Goal: Navigation & Orientation: Find specific page/section

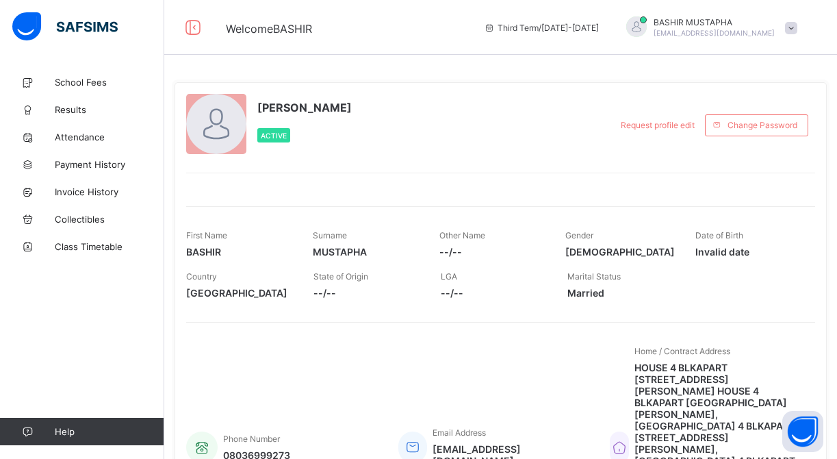
click at [82, 110] on span "Results" at bounding box center [110, 109] width 110 height 11
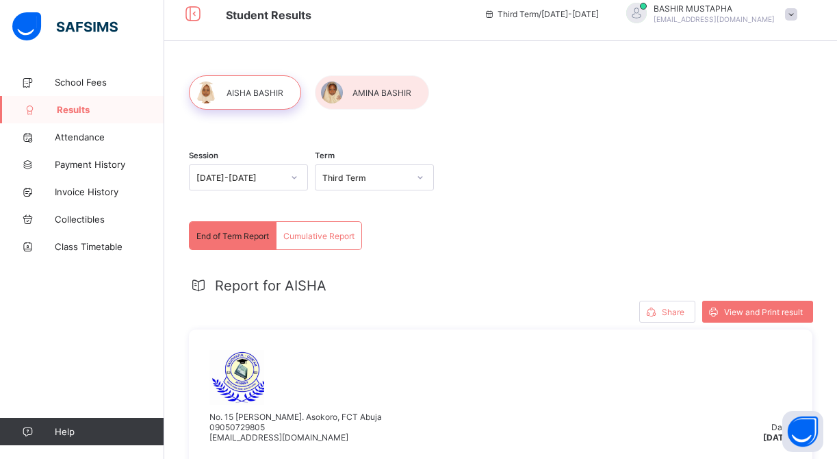
scroll to position [29, 0]
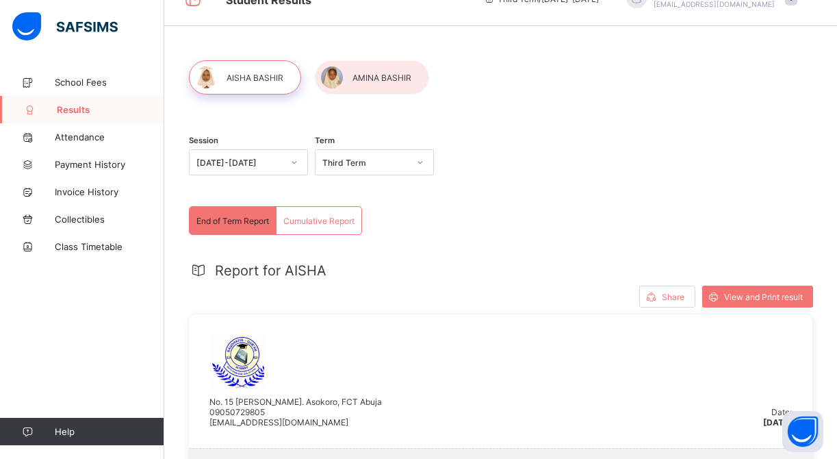
click at [344, 221] on span "Cumulative Report" at bounding box center [318, 221] width 71 height 10
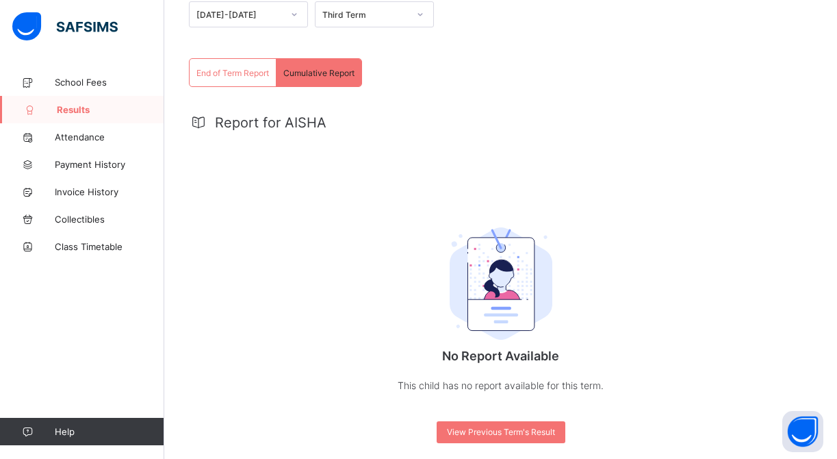
scroll to position [180, 0]
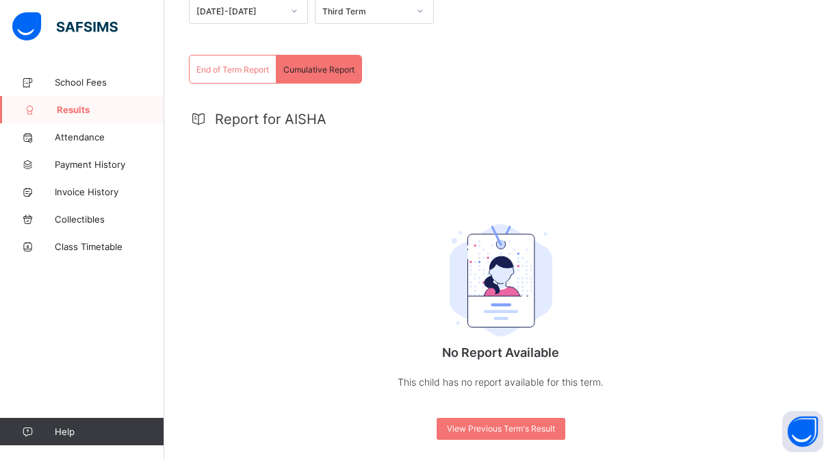
click at [240, 68] on span "End of Term Report" at bounding box center [232, 69] width 73 height 10
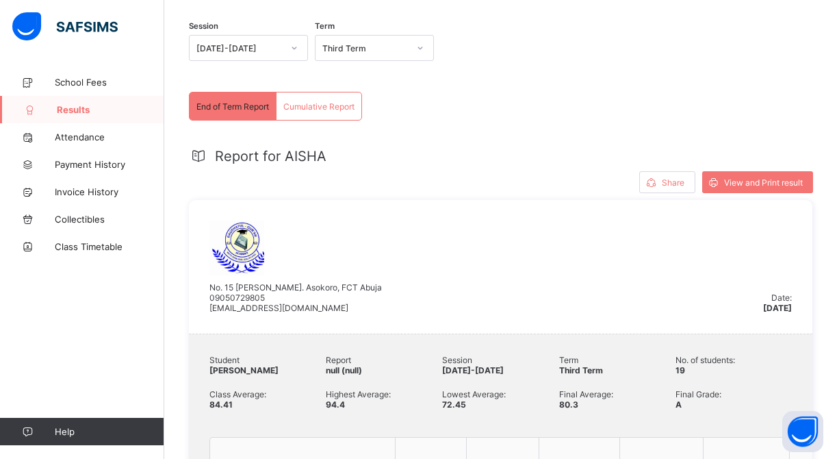
scroll to position [61, 0]
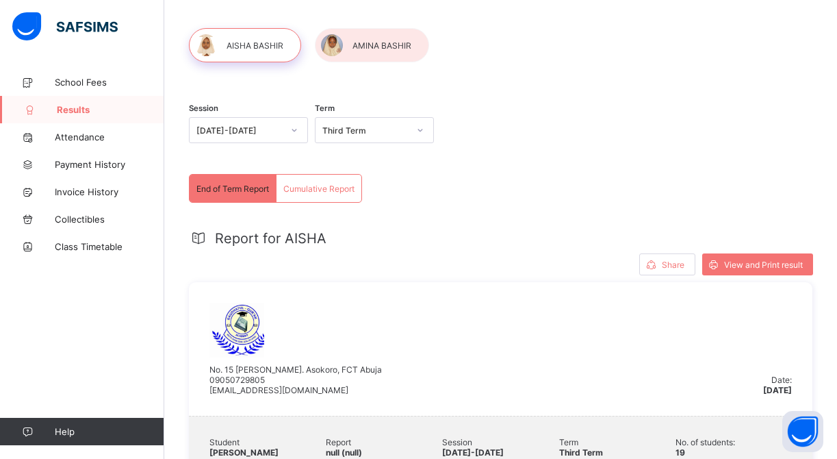
click at [391, 51] on div at bounding box center [372, 45] width 114 height 34
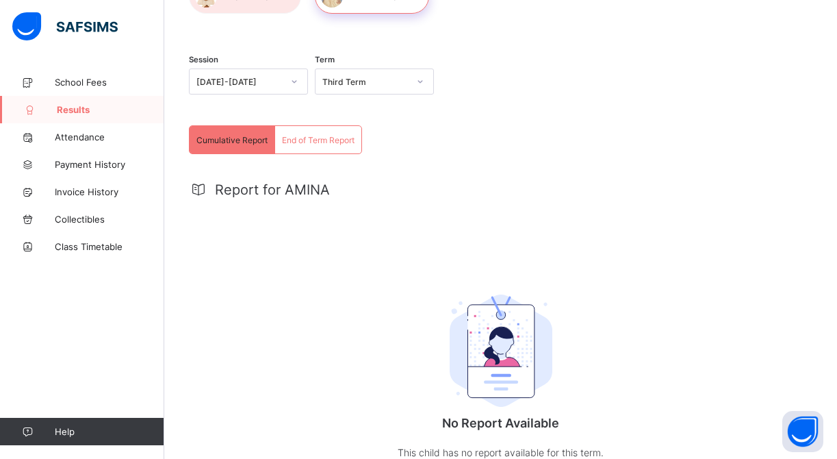
scroll to position [110, 0]
click at [320, 141] on span "End of Term Report" at bounding box center [318, 139] width 73 height 10
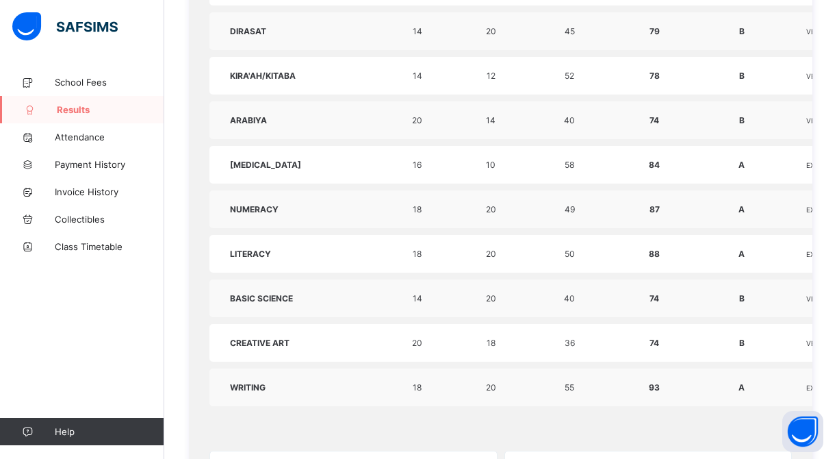
scroll to position [668, 1]
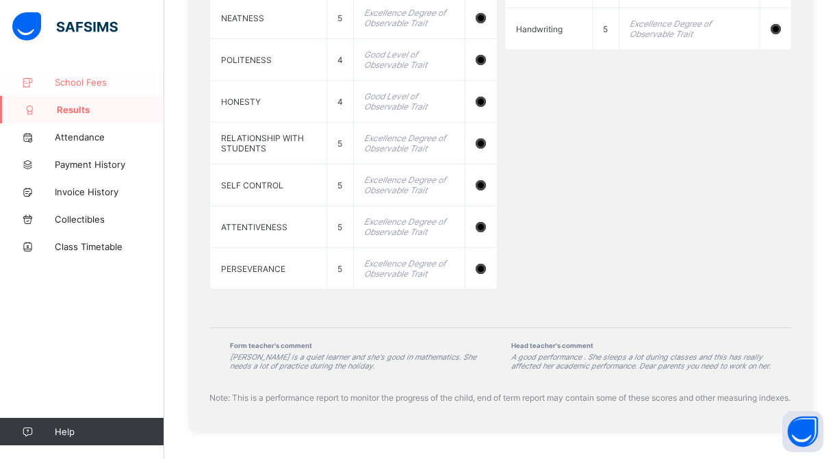
click at [85, 81] on span "School Fees" at bounding box center [110, 82] width 110 height 11
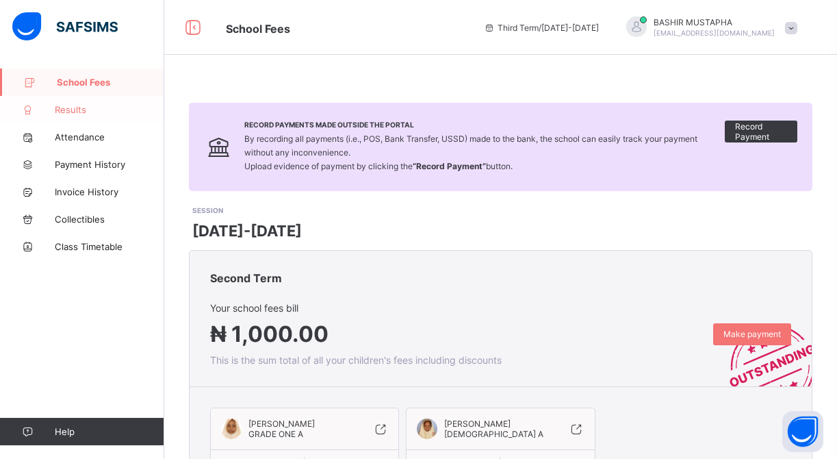
click at [84, 104] on span "Results" at bounding box center [110, 109] width 110 height 11
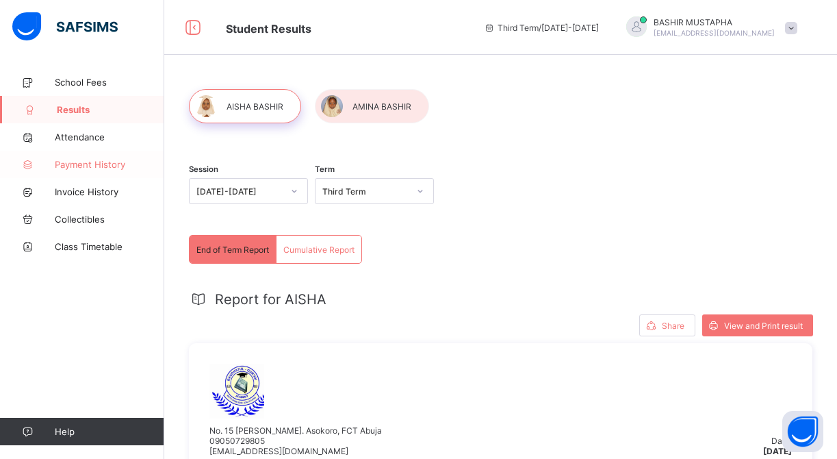
click at [91, 163] on span "Payment History" at bounding box center [110, 164] width 110 height 11
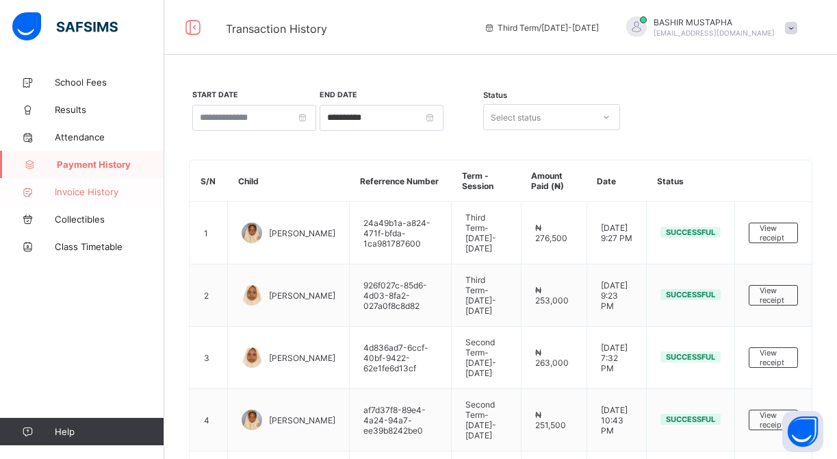
click at [99, 194] on span "Invoice History" at bounding box center [110, 191] width 110 height 11
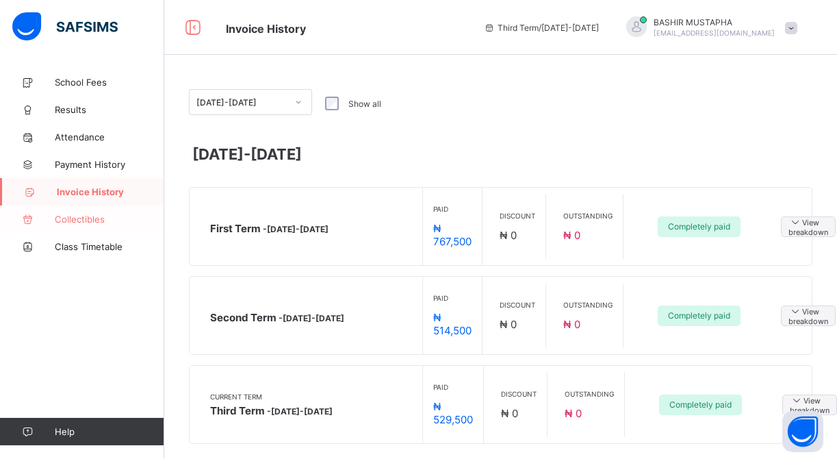
click at [78, 220] on span "Collectibles" at bounding box center [110, 219] width 110 height 11
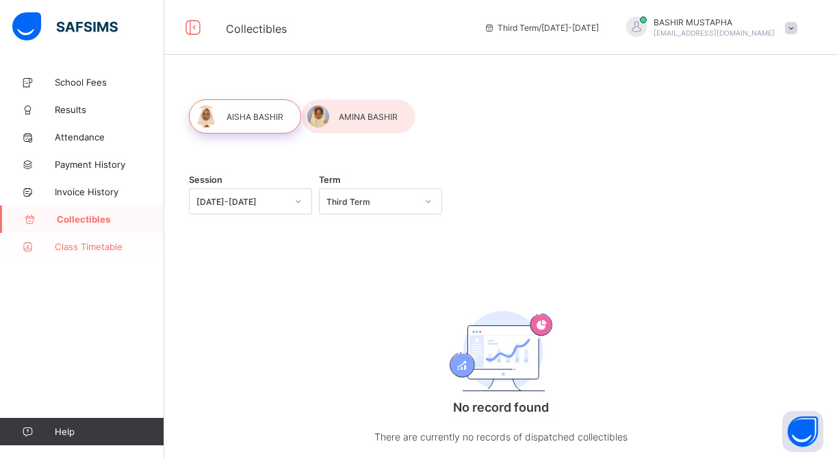
click at [81, 248] on span "Class Timetable" at bounding box center [110, 246] width 110 height 11
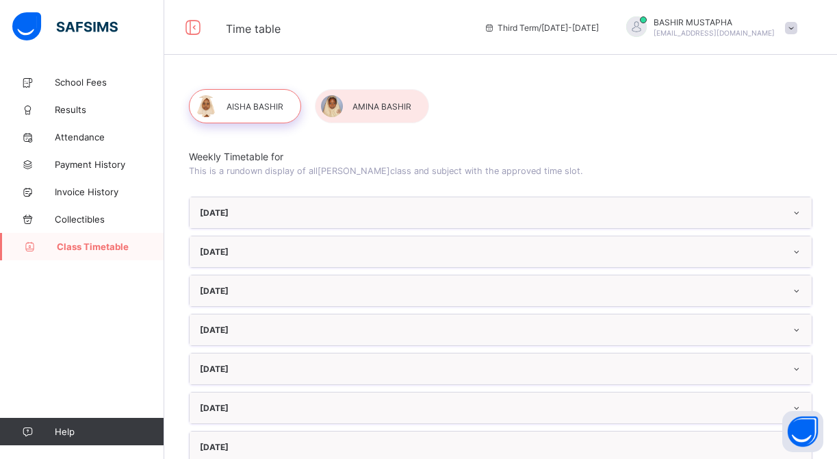
click at [277, 211] on div "[DATE]" at bounding box center [501, 212] width 622 height 31
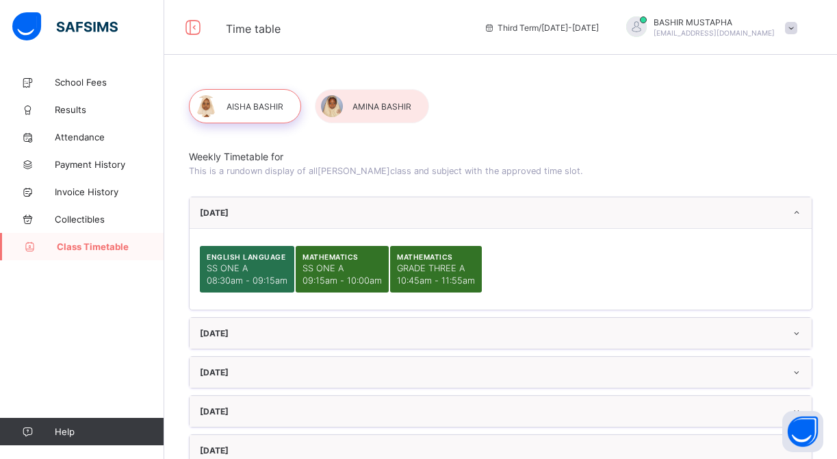
click at [277, 211] on div "[DATE]" at bounding box center [501, 212] width 622 height 31
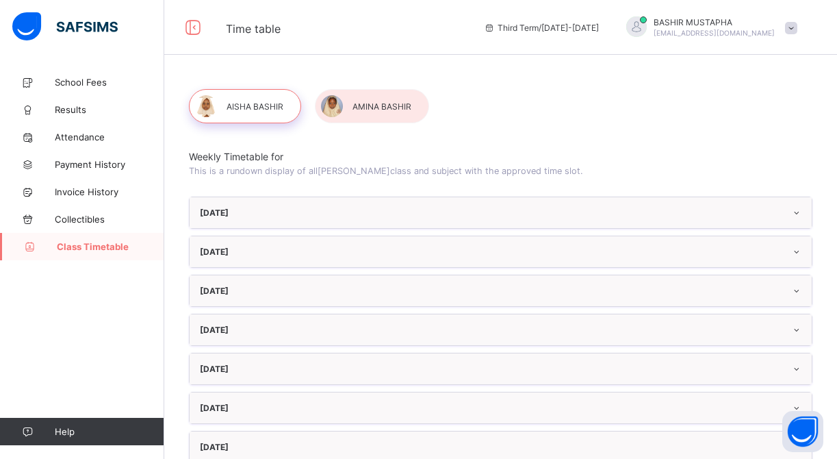
click at [249, 259] on div "[DATE]" at bounding box center [501, 251] width 622 height 31
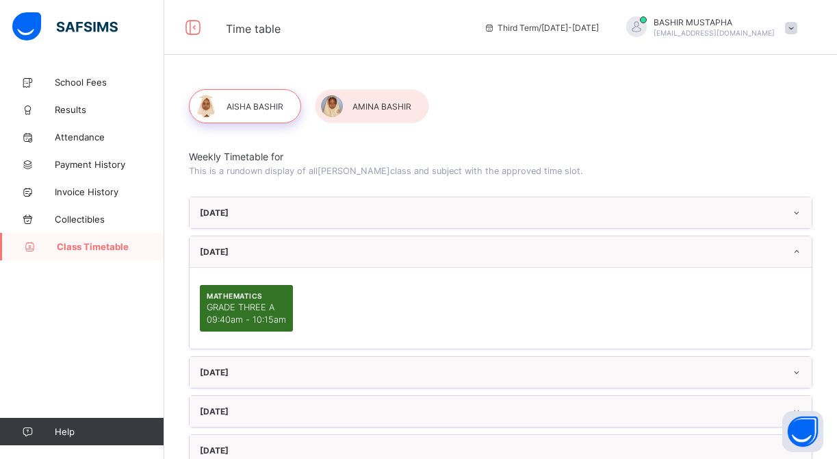
click at [249, 259] on div "[DATE]" at bounding box center [501, 251] width 622 height 31
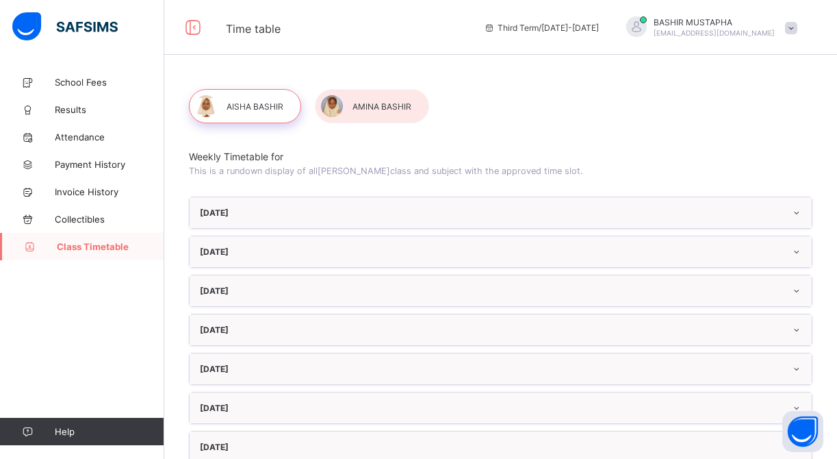
click at [238, 284] on div "[DATE]" at bounding box center [501, 290] width 622 height 31
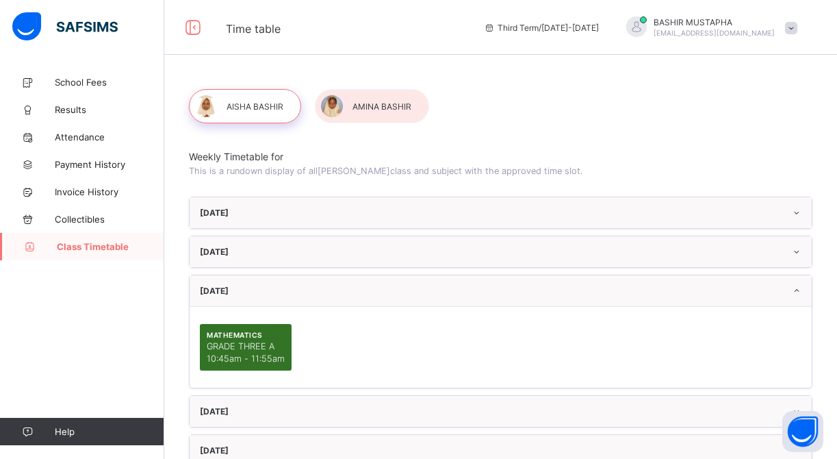
click at [238, 285] on div "[DATE]" at bounding box center [501, 290] width 622 height 31
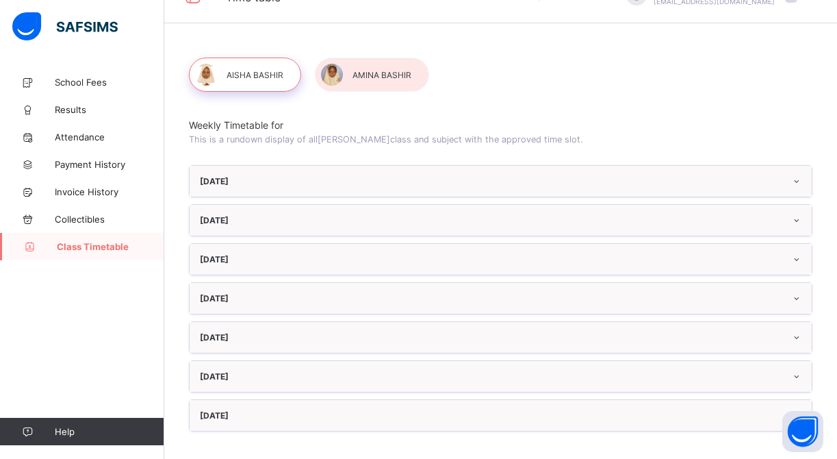
scroll to position [31, 0]
click at [221, 335] on div "[DATE]" at bounding box center [501, 337] width 622 height 31
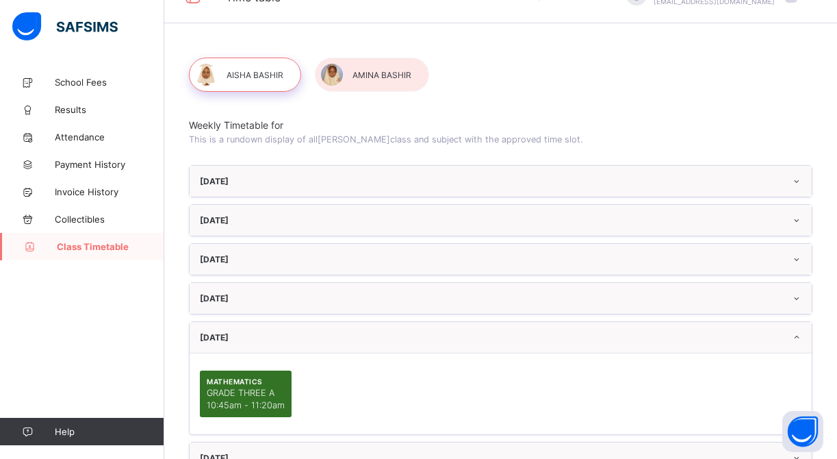
click at [221, 335] on div "[DATE]" at bounding box center [501, 337] width 622 height 31
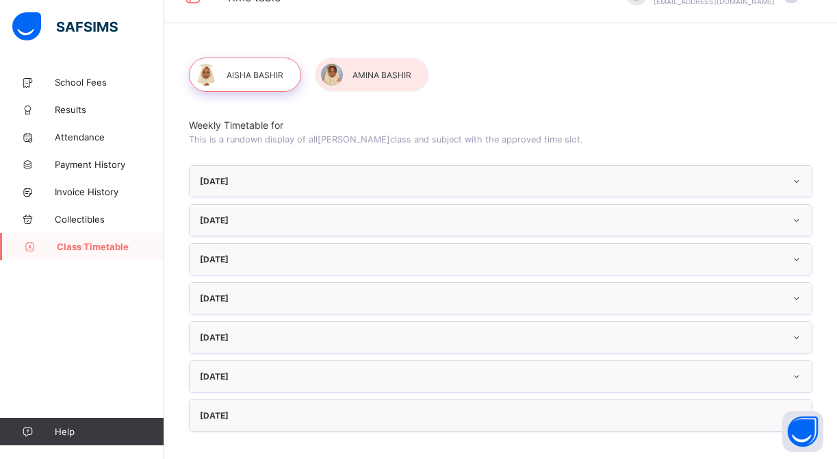
click at [216, 366] on div "[DATE]" at bounding box center [501, 376] width 622 height 31
click at [94, 85] on span "School Fees" at bounding box center [110, 82] width 110 height 11
